Goal: Navigation & Orientation: Find specific page/section

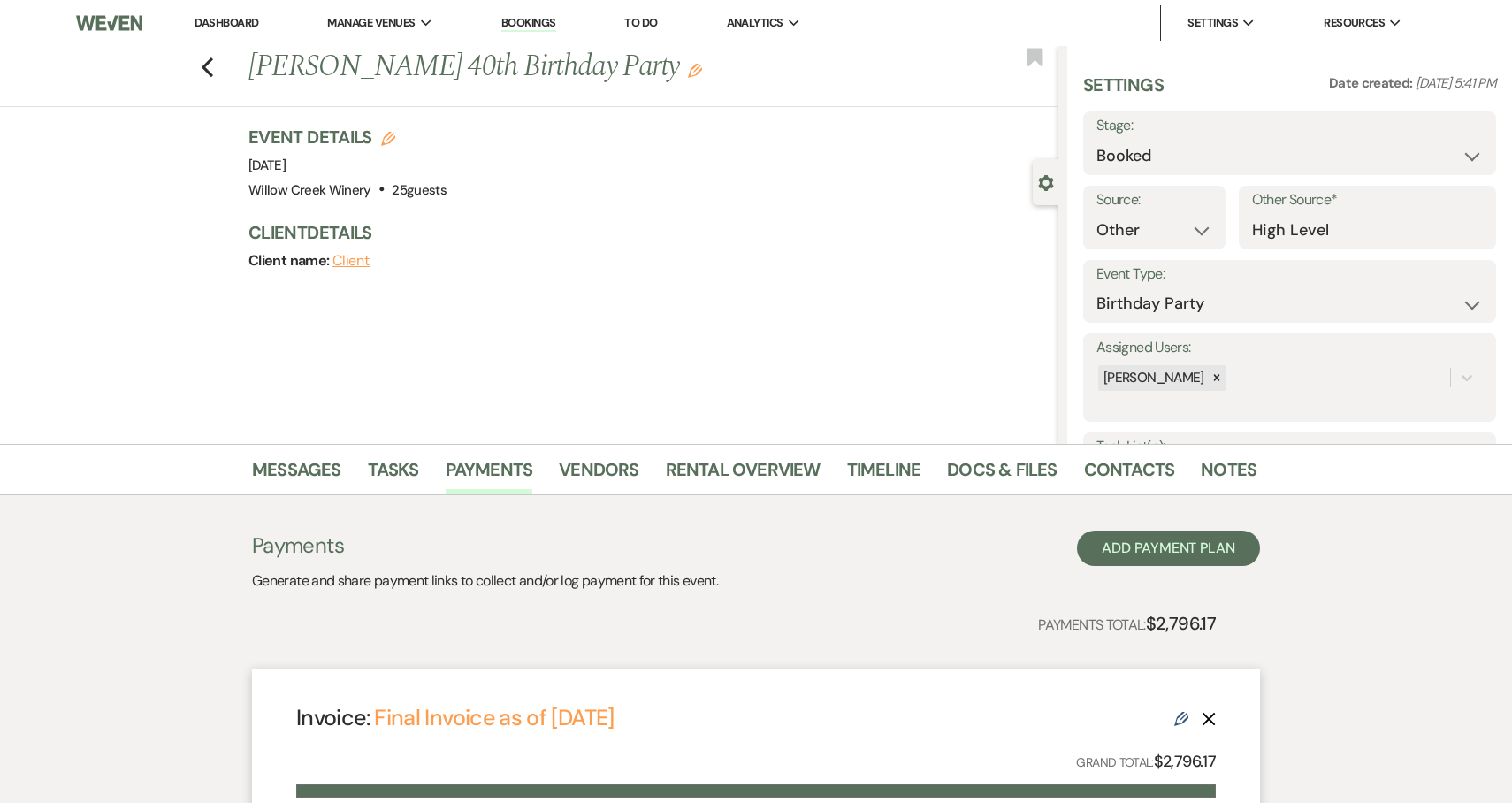
select select "14"
select select "4"
click at [210, 19] on link "Dashboard" at bounding box center [226, 23] width 63 height 15
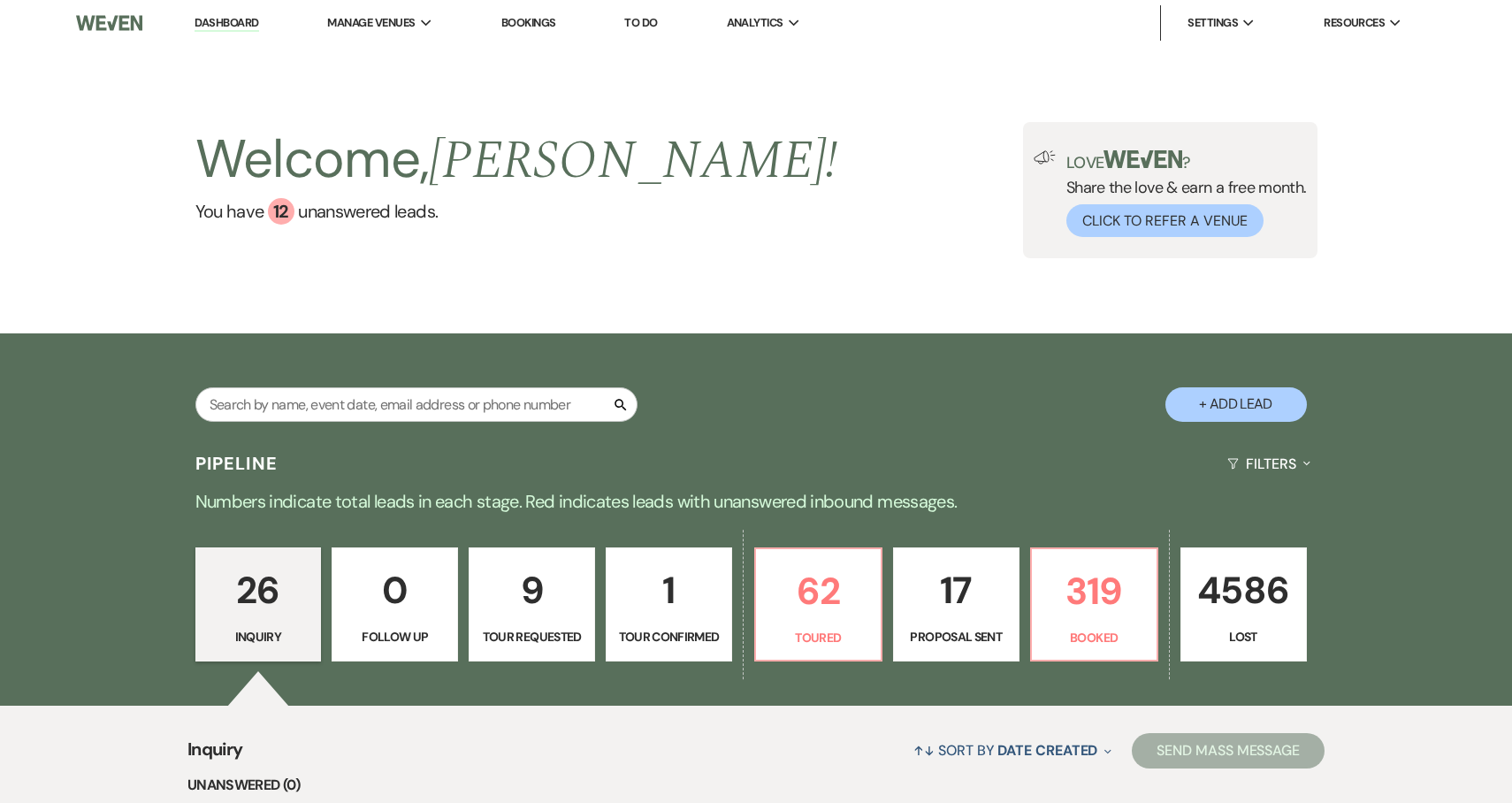
click at [545, 22] on link "Bookings" at bounding box center [528, 23] width 55 height 15
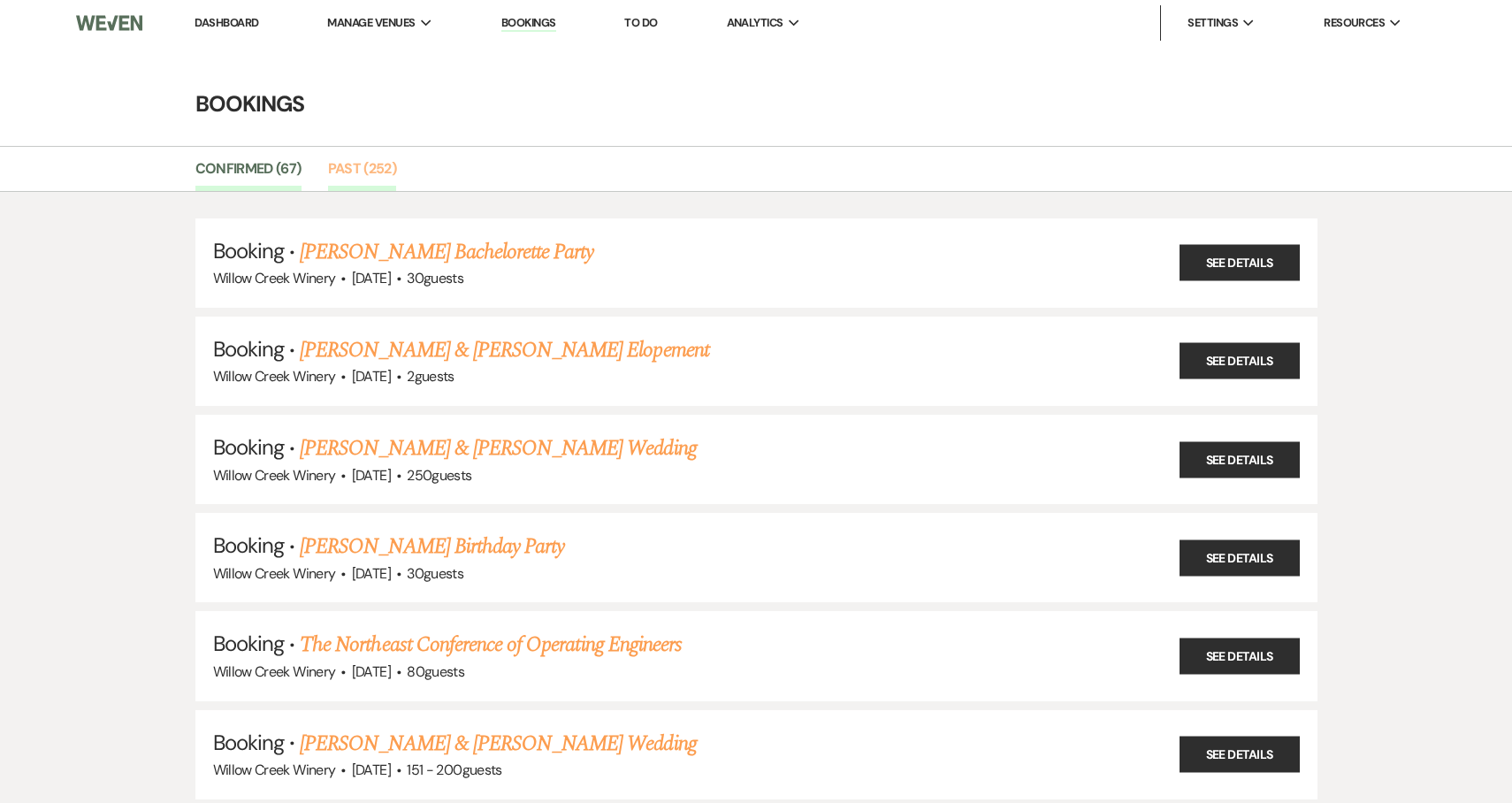
click at [328, 168] on link "Past (252)" at bounding box center [362, 173] width 69 height 33
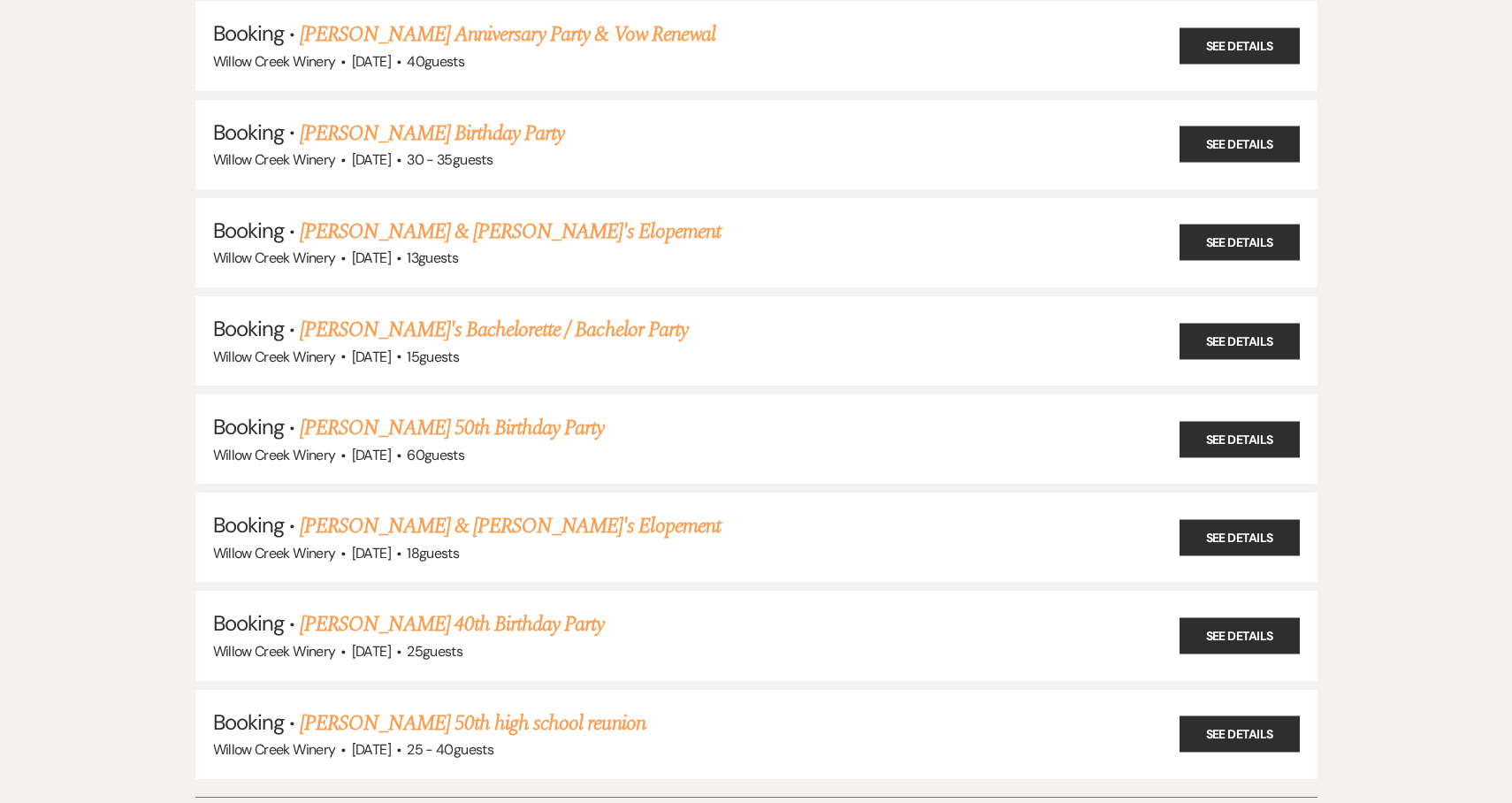
scroll to position [24202, 0]
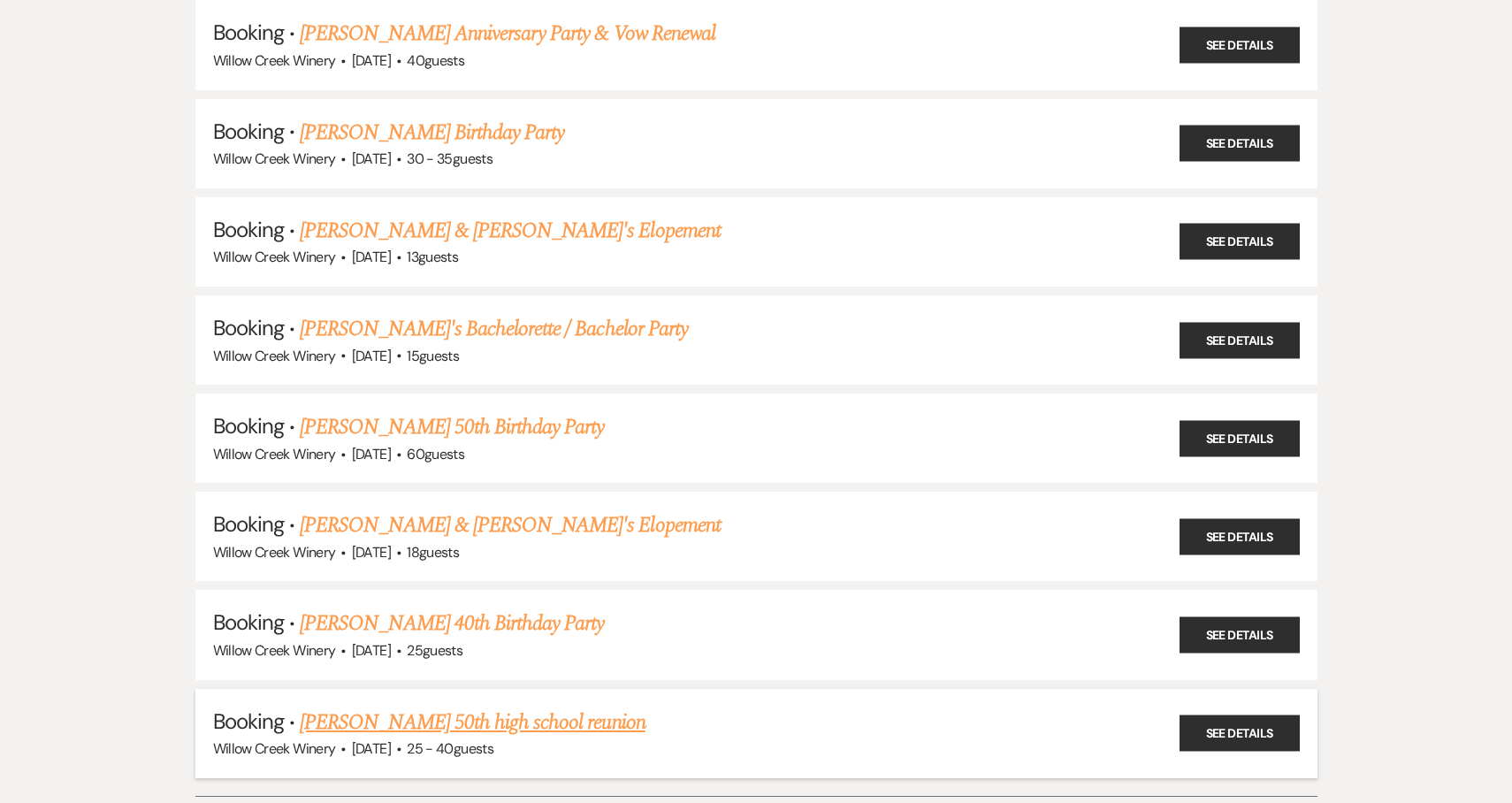
click at [514, 706] on link "[PERSON_NAME] 50th high school reunion" at bounding box center [472, 722] width 346 height 32
